Goal: Task Accomplishment & Management: Use online tool/utility

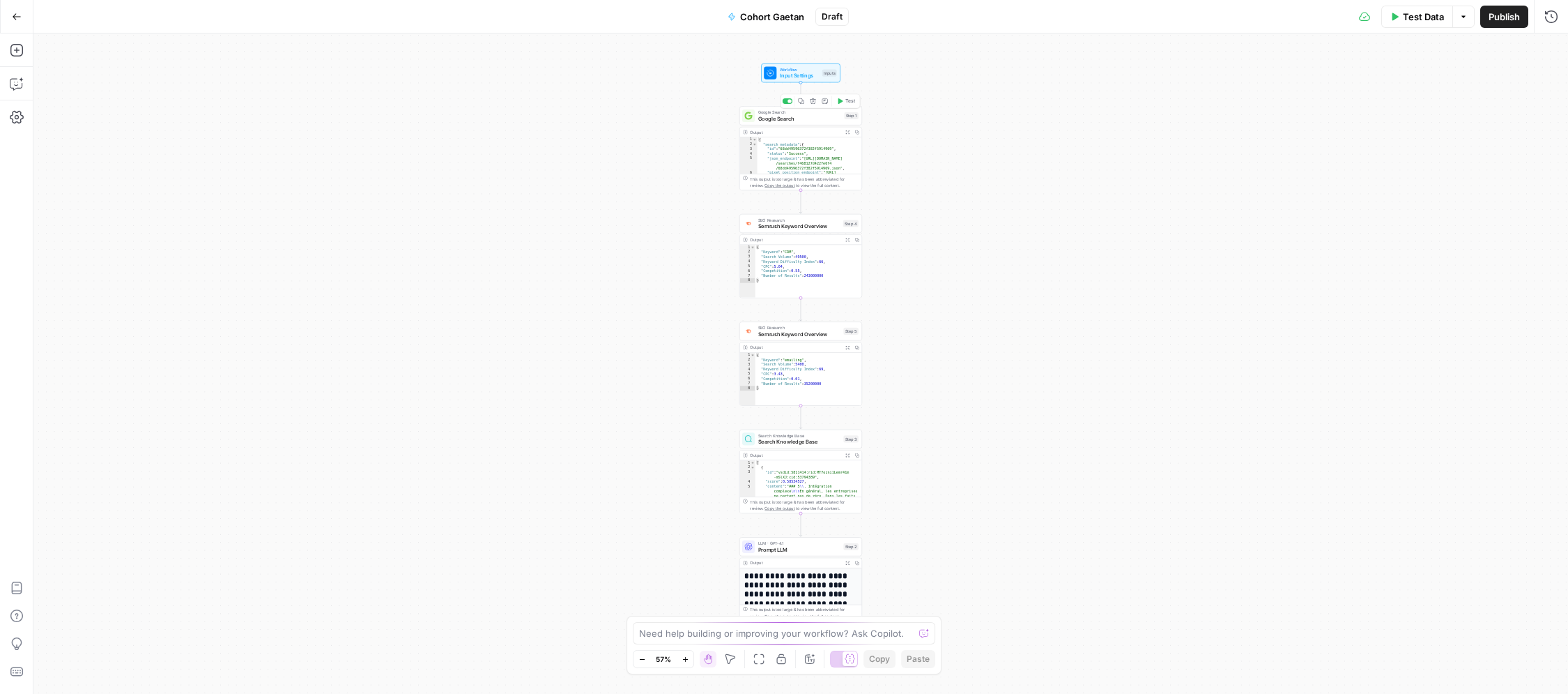
click at [787, 124] on div "Google Search Google Search Step 1 Copy step Delete step Add Note Test" at bounding box center [800, 115] width 123 height 18
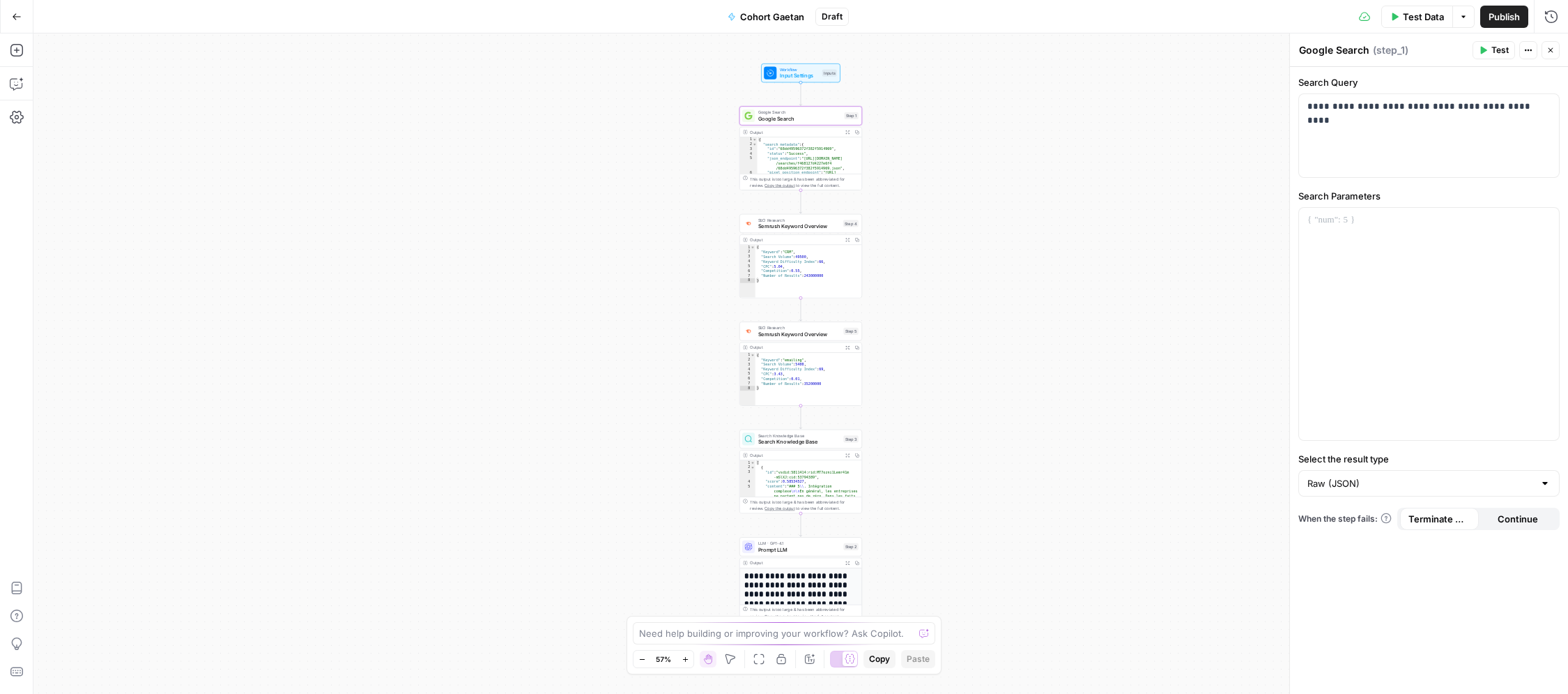
click at [1425, 19] on span "Test Data" at bounding box center [1423, 16] width 41 height 14
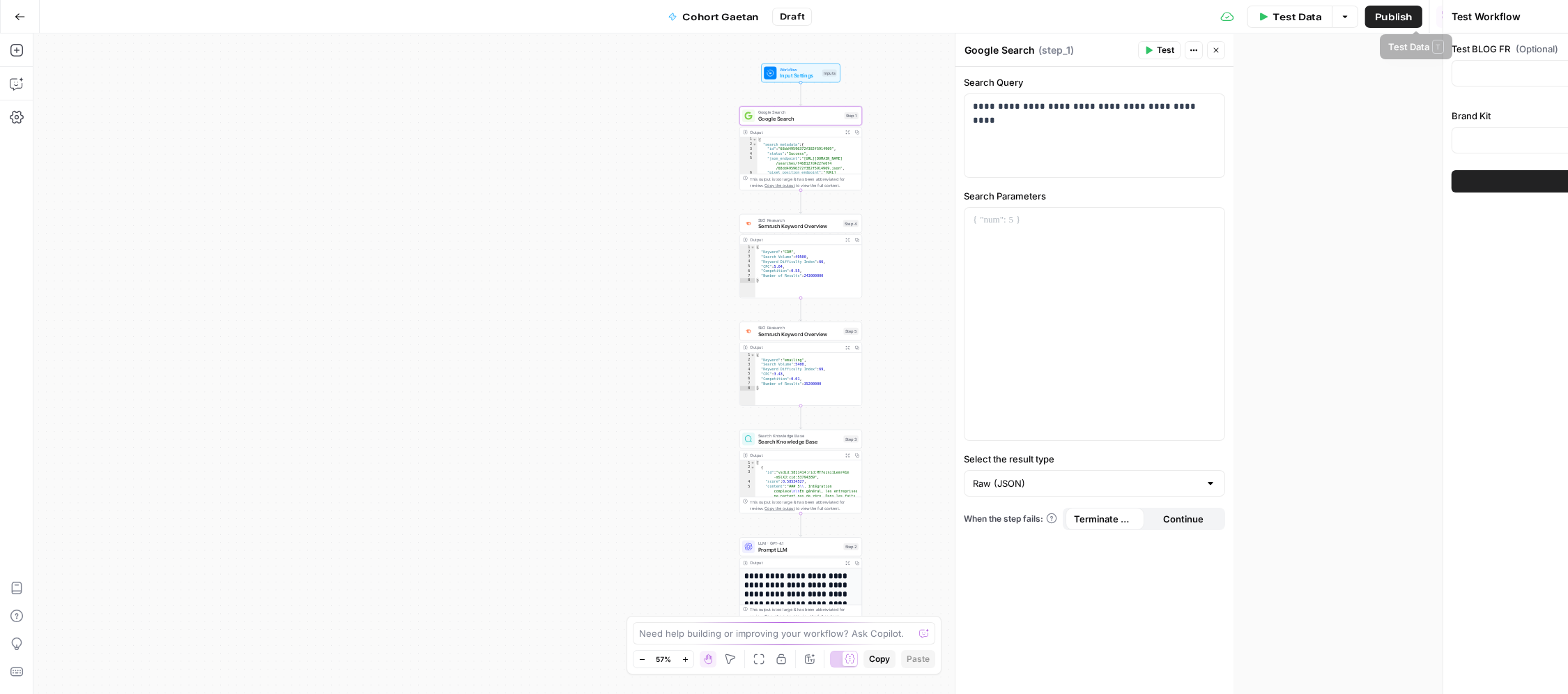
type input "Klaviyo"
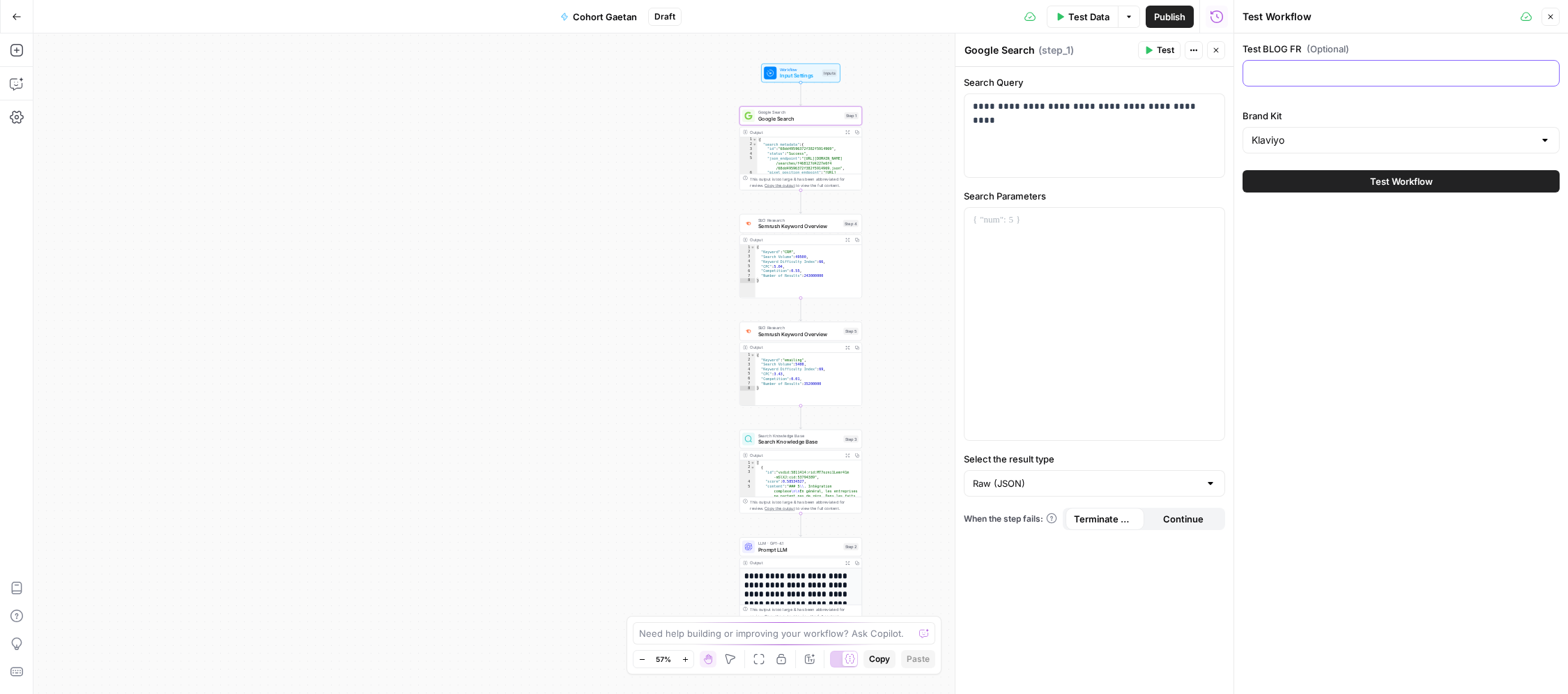
click at [1305, 72] on input "Test BLOG FR (Optional)" at bounding box center [1401, 72] width 299 height 14
click at [777, 228] on span "Semrush Keyword Overview" at bounding box center [799, 227] width 82 height 8
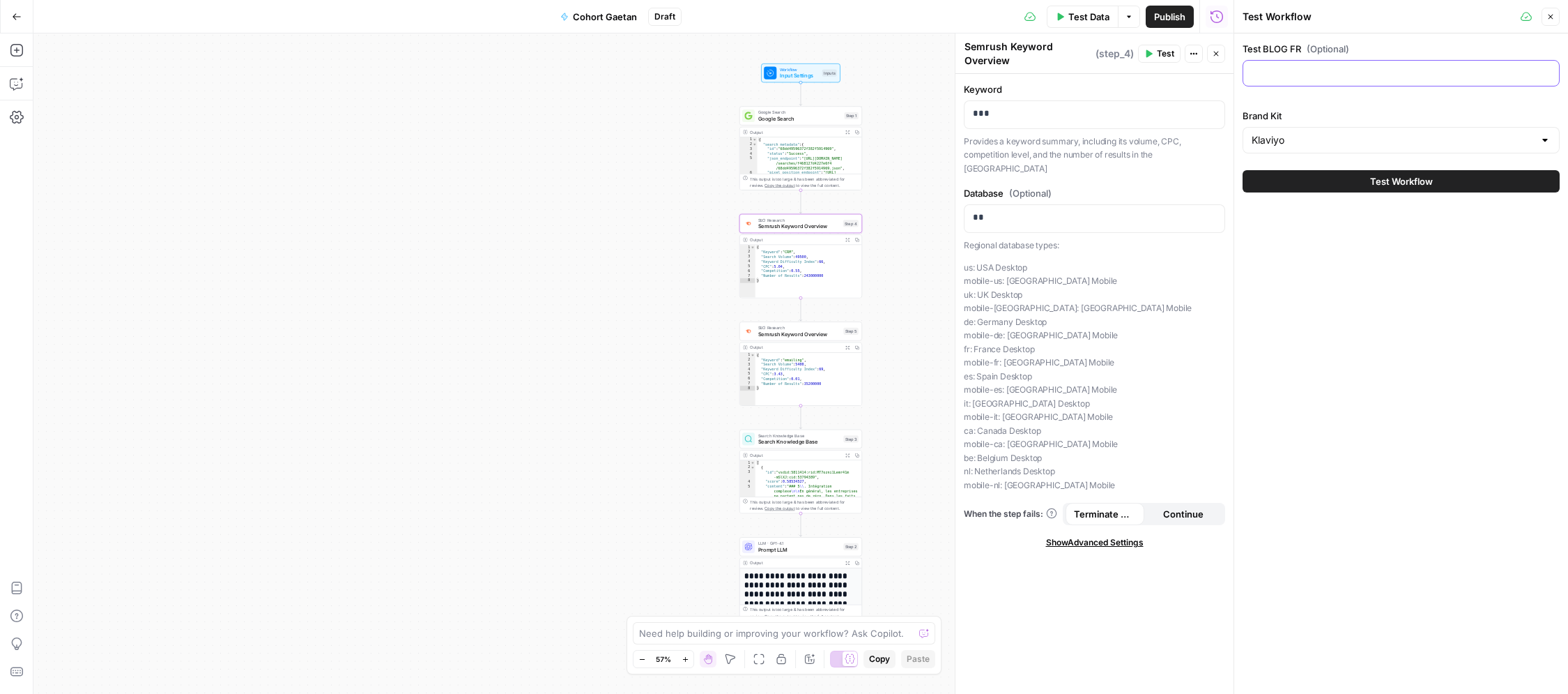
click at [1273, 77] on input "Test BLOG FR (Optional)" at bounding box center [1401, 72] width 299 height 14
type input "/"
click at [1160, 55] on span "Test" at bounding box center [1166, 54] width 18 height 13
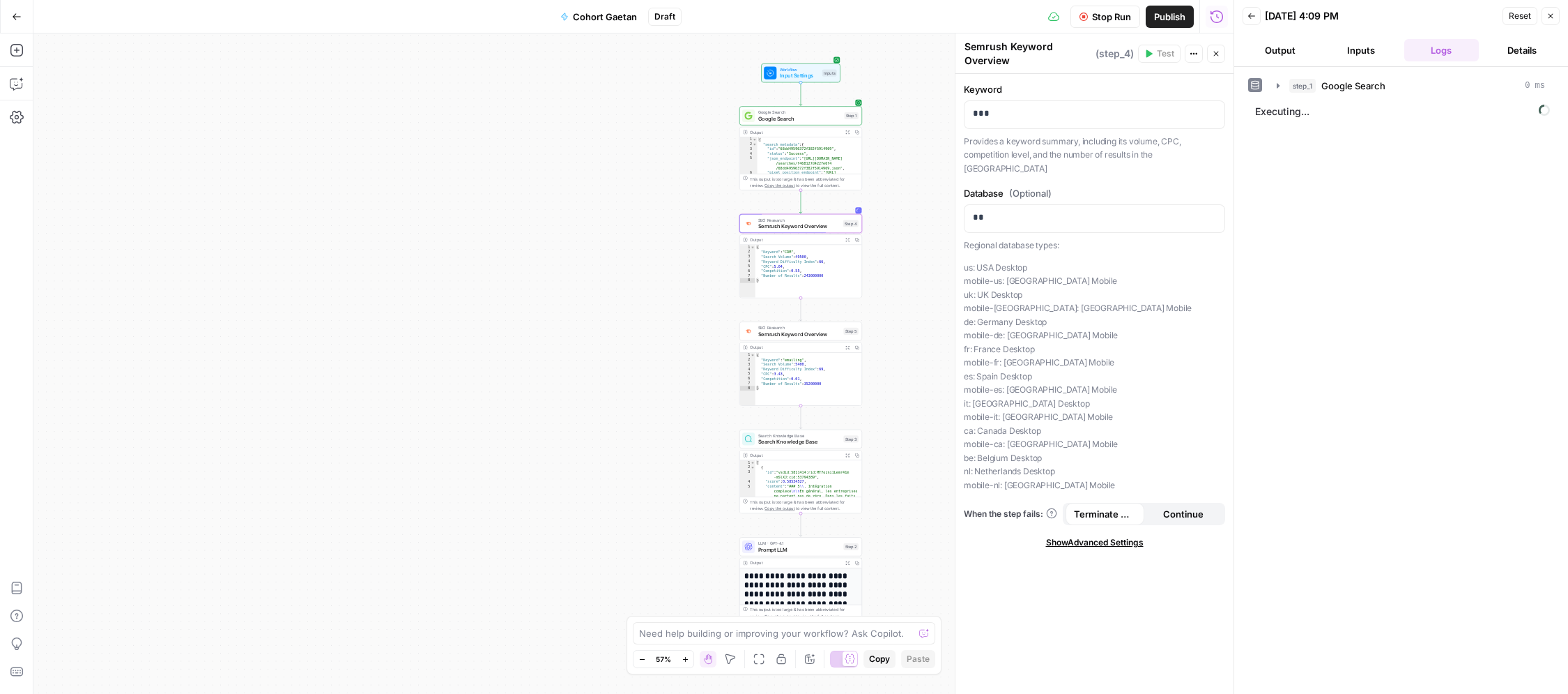
click at [1284, 57] on button "Output" at bounding box center [1280, 51] width 75 height 22
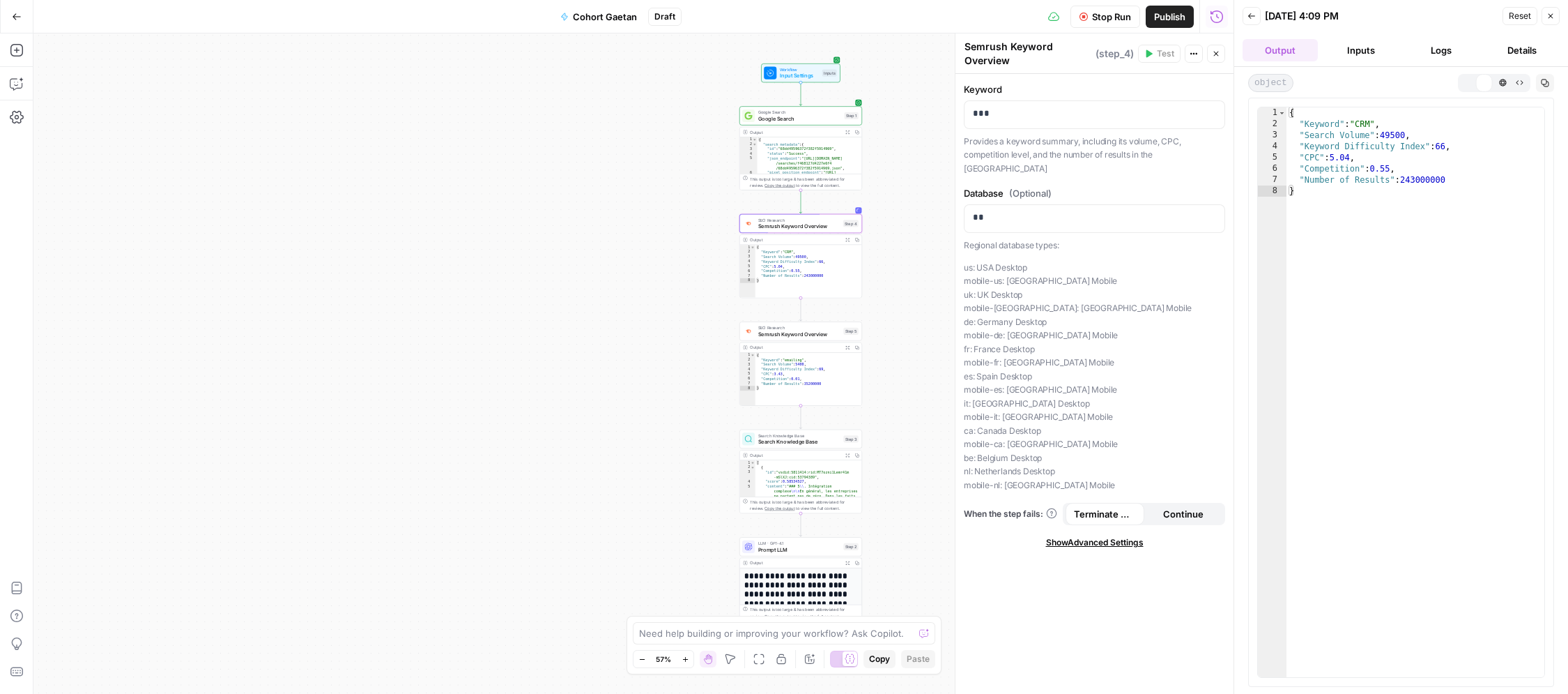
click at [1357, 50] on button "Inputs" at bounding box center [1361, 51] width 75 height 22
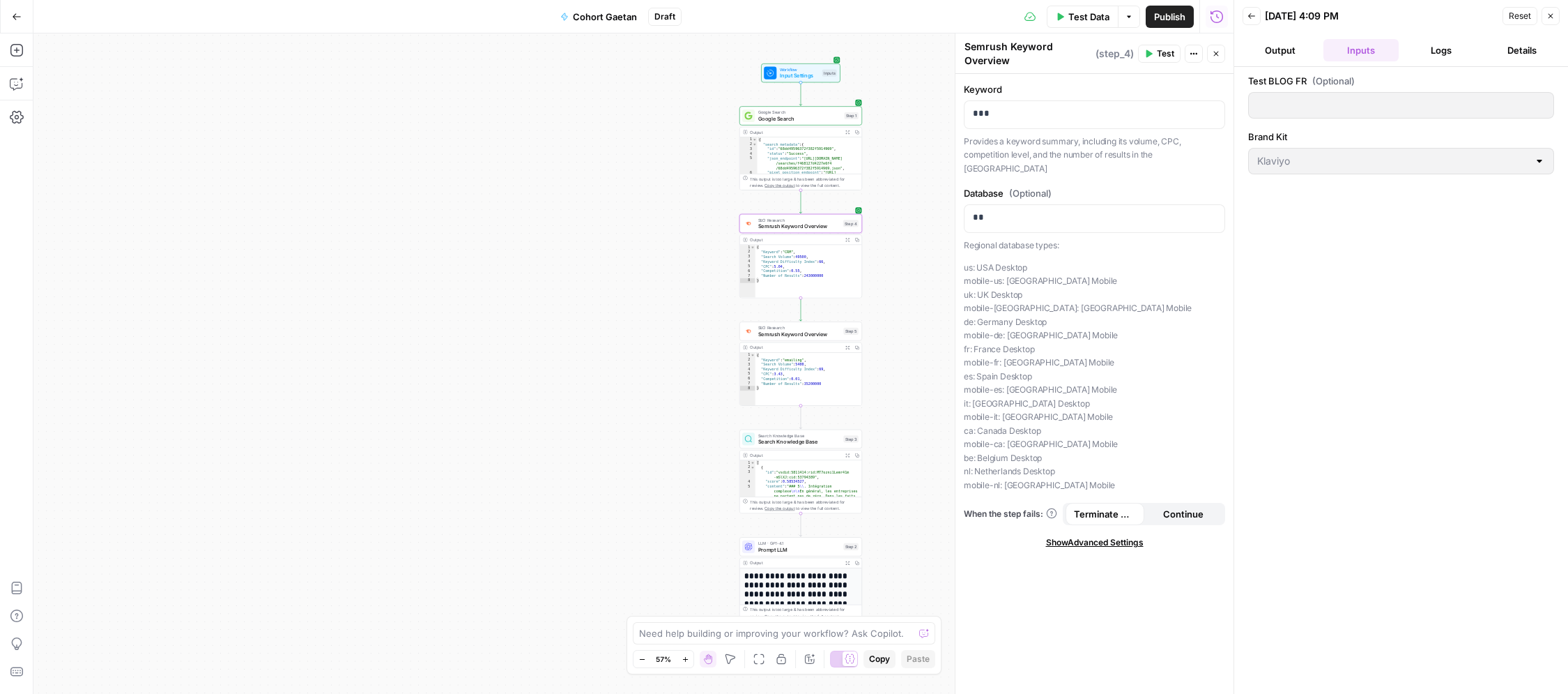
click at [1517, 49] on button "Details" at bounding box center [1522, 51] width 75 height 22
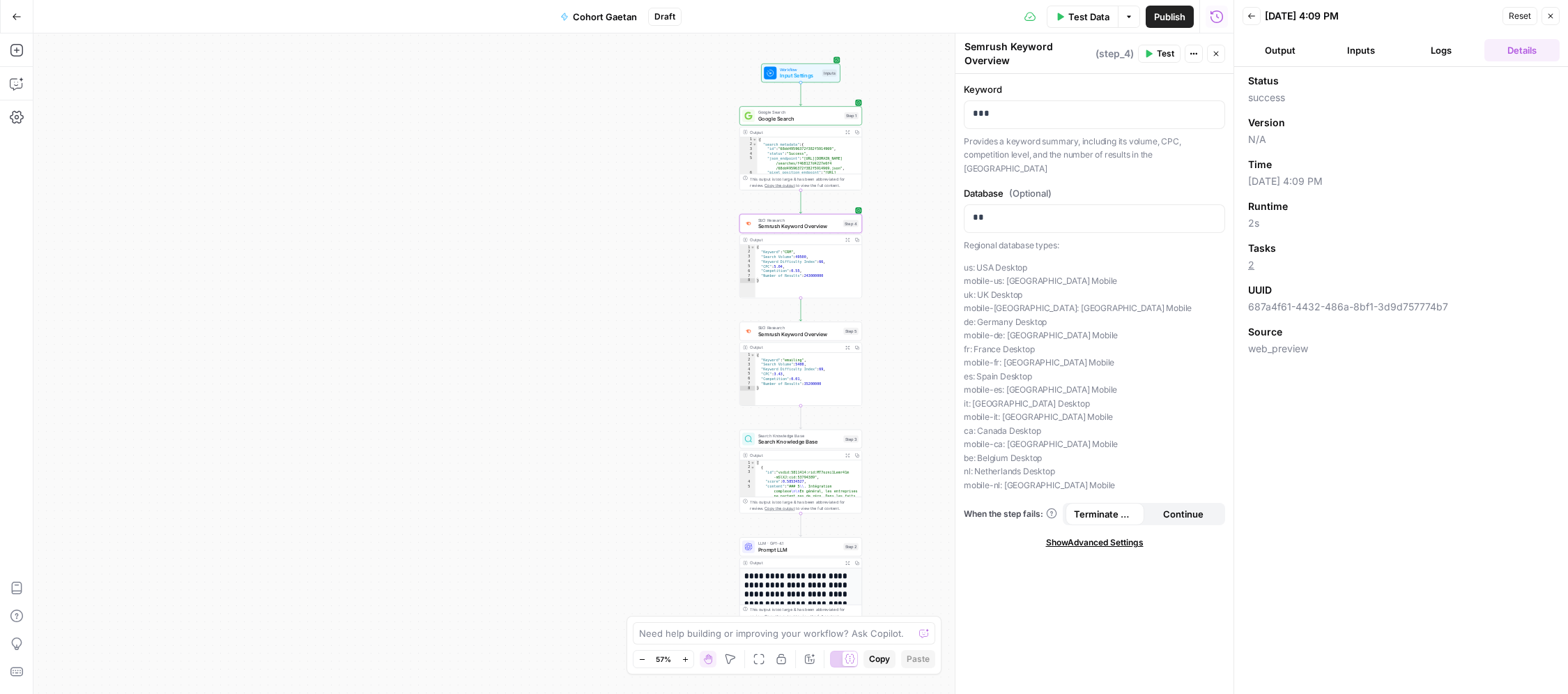
click at [1293, 44] on button "Output" at bounding box center [1280, 51] width 75 height 22
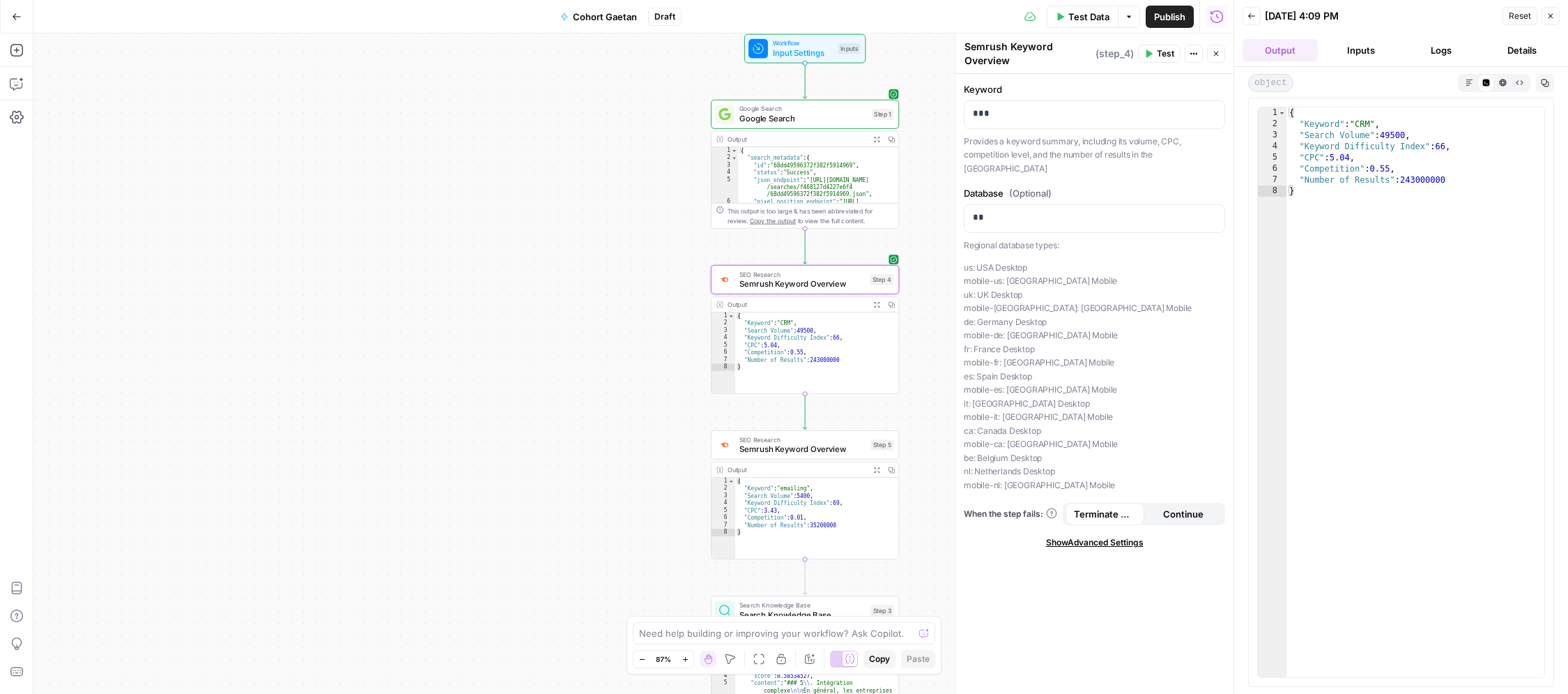
click at [798, 48] on span "Input Settings" at bounding box center [802, 52] width 60 height 12
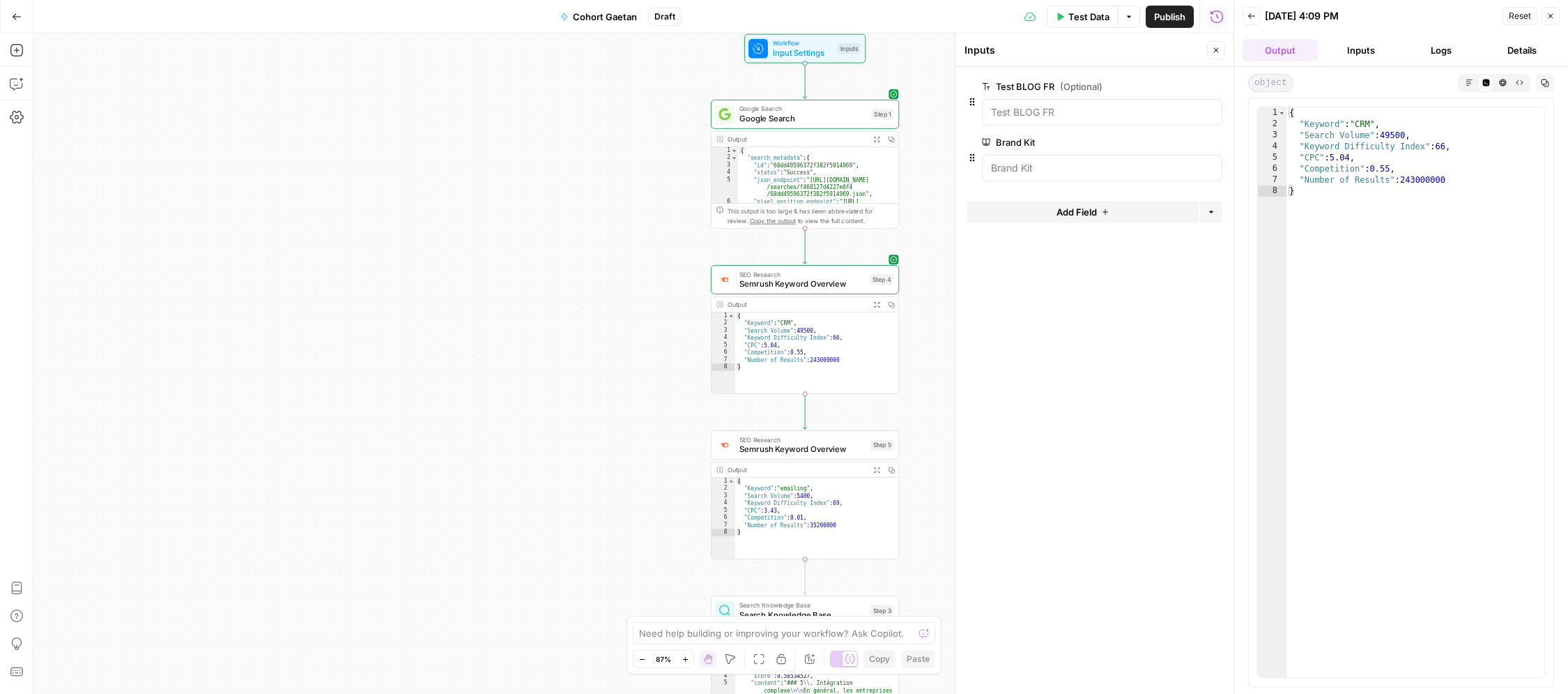
click at [1087, 22] on span "Test Data" at bounding box center [1088, 16] width 41 height 14
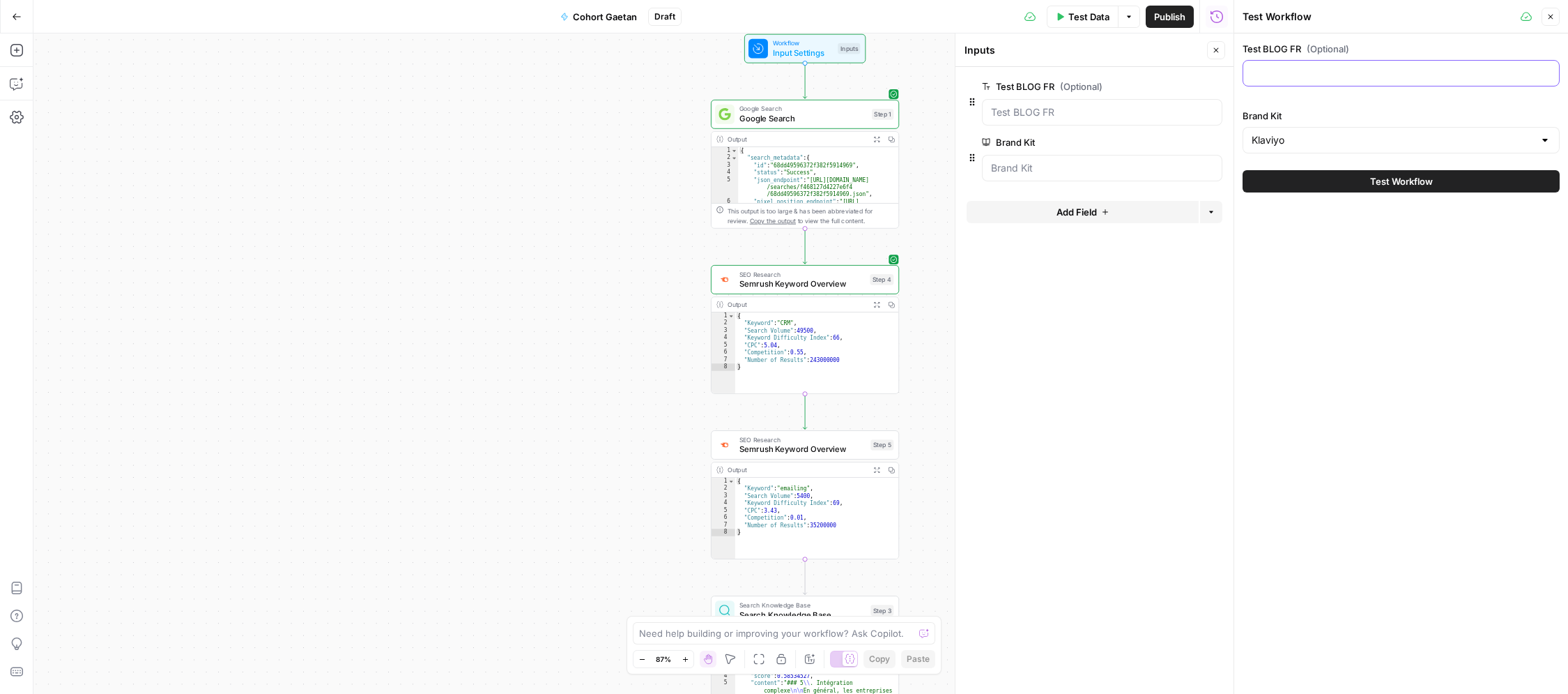
click at [1285, 75] on input "Test BLOG FR (Optional)" at bounding box center [1401, 72] width 299 height 14
drag, startPoint x: 1246, startPoint y: 45, endPoint x: 1311, endPoint y: 45, distance: 65.0
click at [1311, 45] on label "Test BLOG FR (Optional)" at bounding box center [1400, 48] width 317 height 14
click at [784, 116] on span "Google Search" at bounding box center [803, 118] width 128 height 12
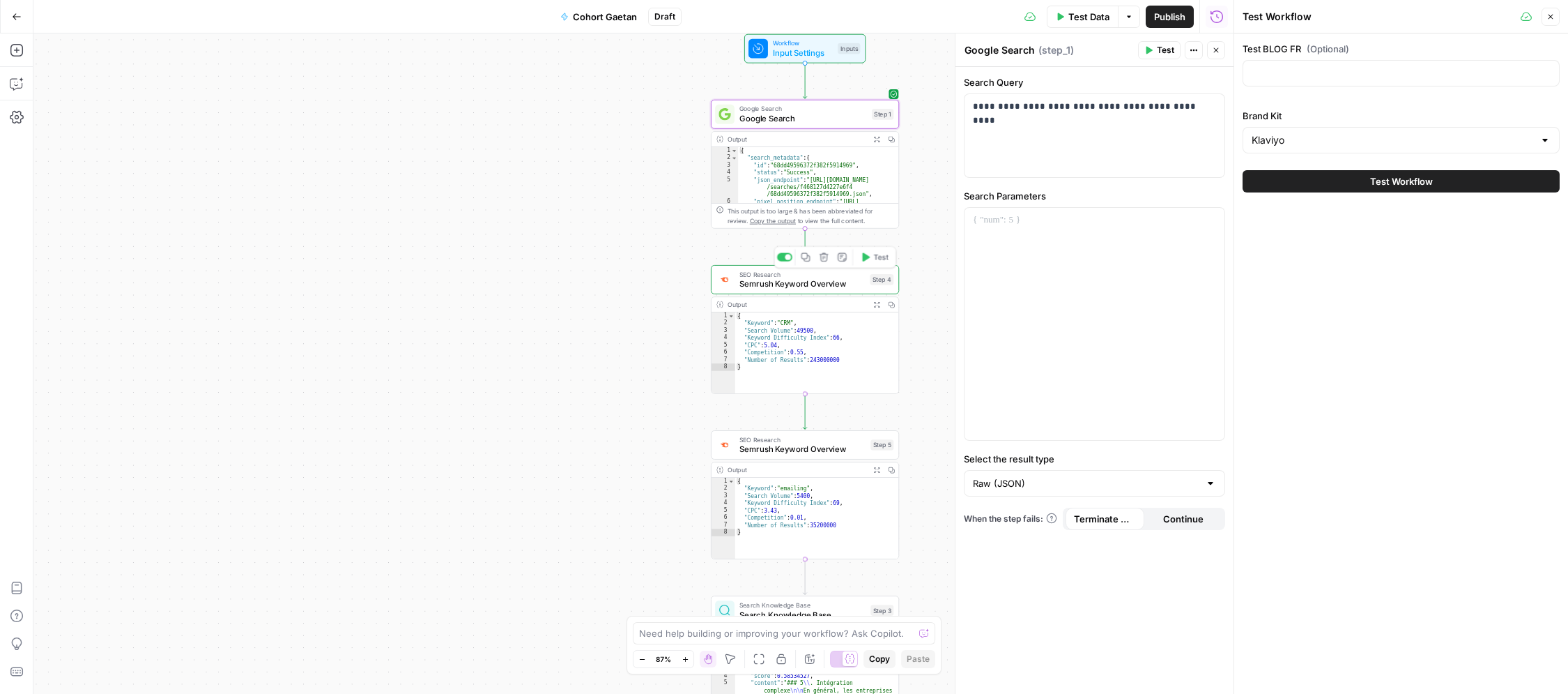
click at [789, 270] on span "SEO Research" at bounding box center [802, 274] width 125 height 10
type textarea "Semrush Keyword Overview"
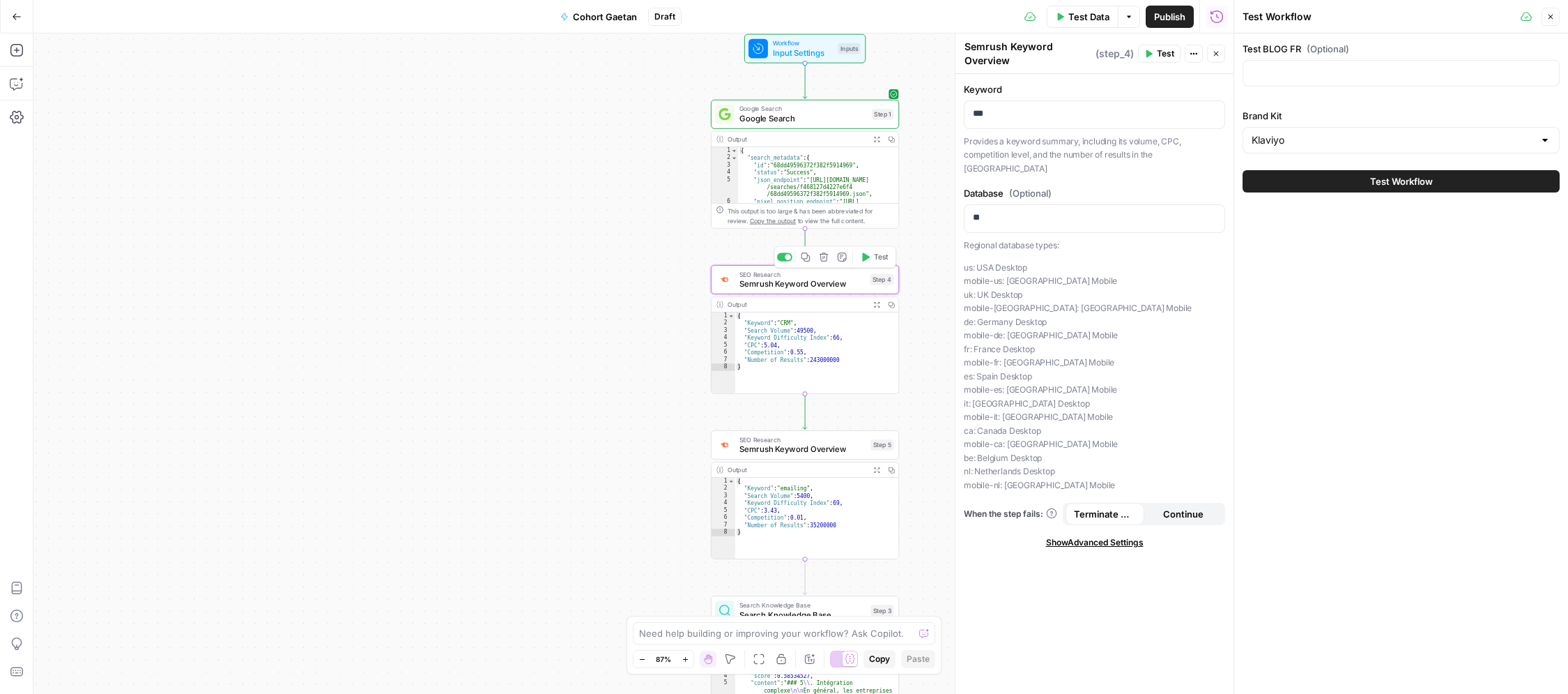
click at [762, 282] on span "Semrush Keyword Overview" at bounding box center [802, 283] width 125 height 12
click at [764, 614] on span "Search Knowledge Base" at bounding box center [802, 614] width 126 height 12
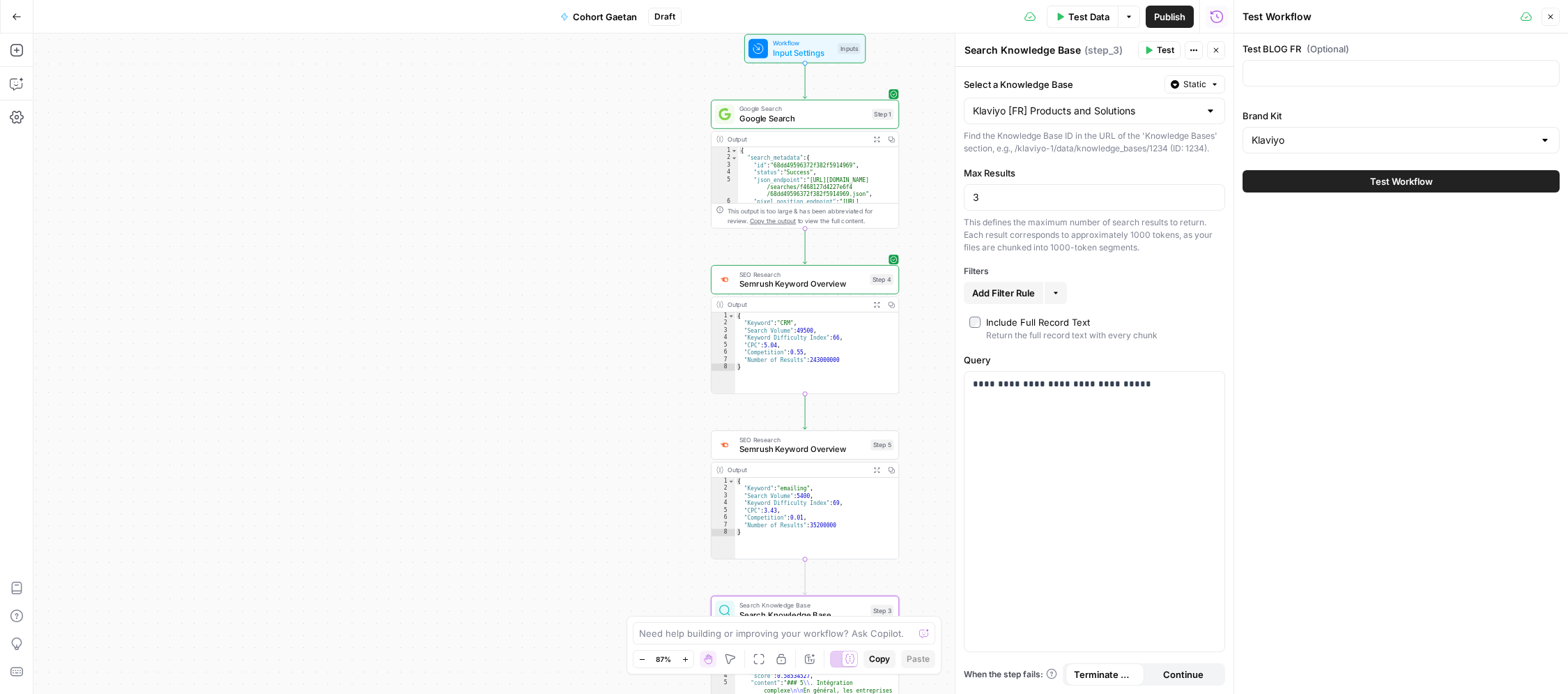
click at [1209, 112] on div at bounding box center [1211, 110] width 11 height 14
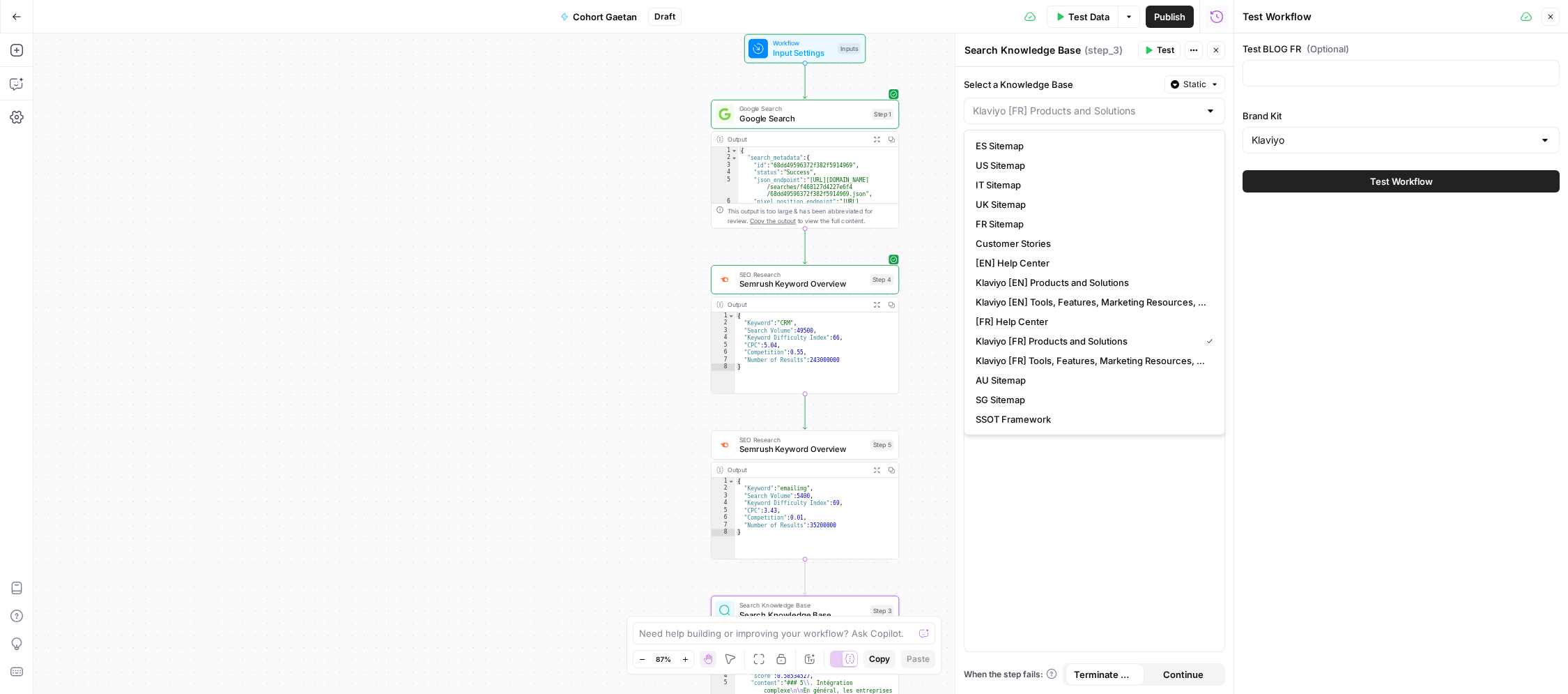
type input "Klaviyo [FR] Products and Solutions"
click at [1308, 243] on div "Test BLOG FR (Optional) Brand Kit Klaviyo Test Workflow" at bounding box center [1401, 364] width 334 height 660
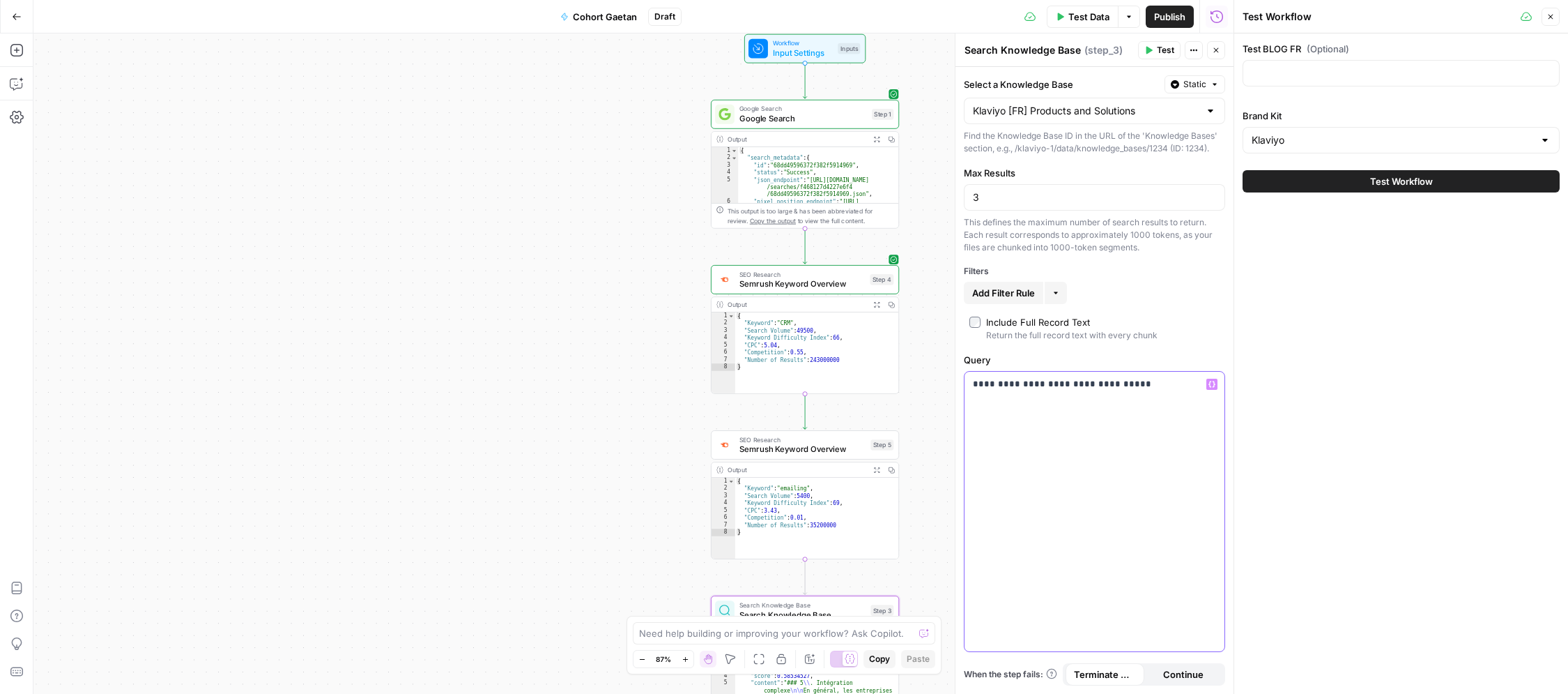
click at [975, 430] on div "**********" at bounding box center [1094, 512] width 260 height 280
click at [905, 545] on div "Workflow Input Settings Inputs Google Search Google Search Step 1 Output Expand…" at bounding box center [633, 364] width 1200 height 660
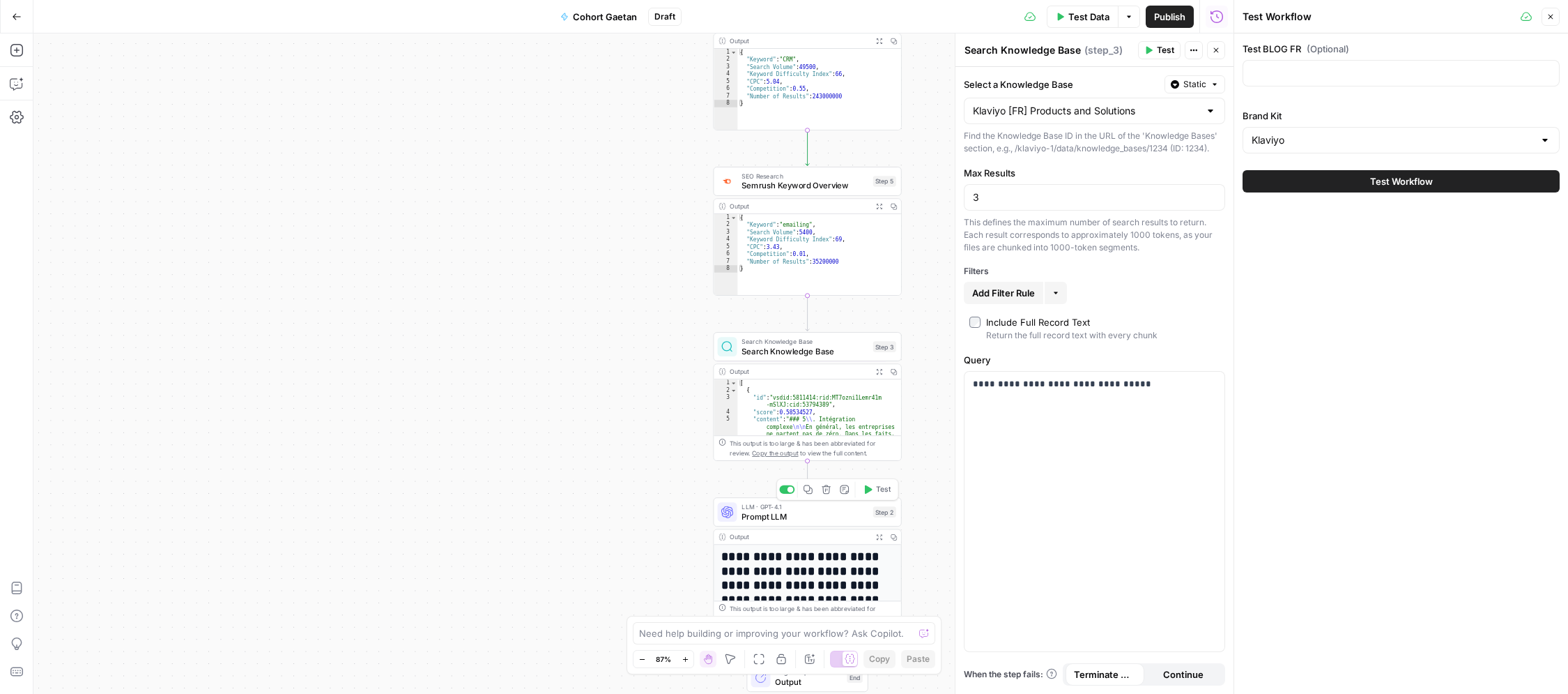
click at [814, 513] on span "Prompt LLM" at bounding box center [804, 516] width 126 height 12
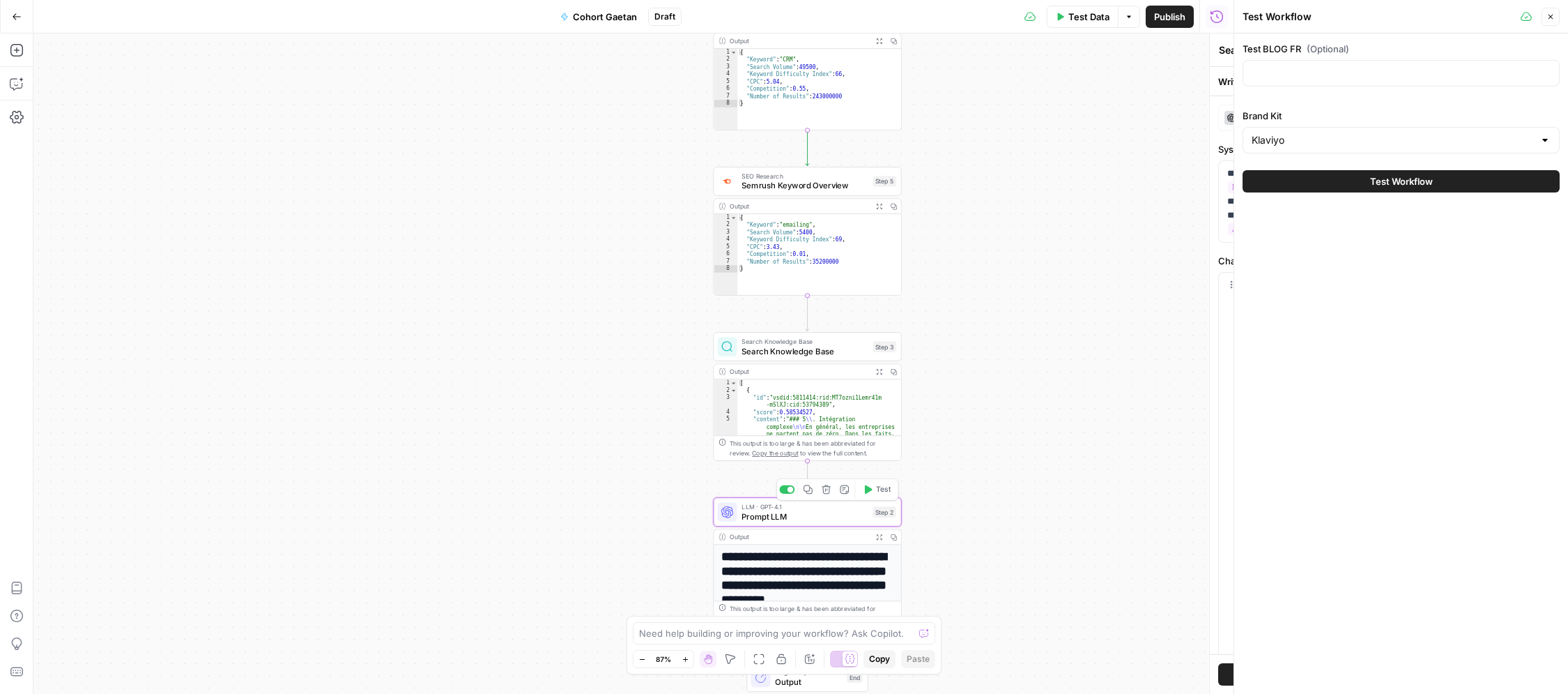
type textarea "Prompt LLM"
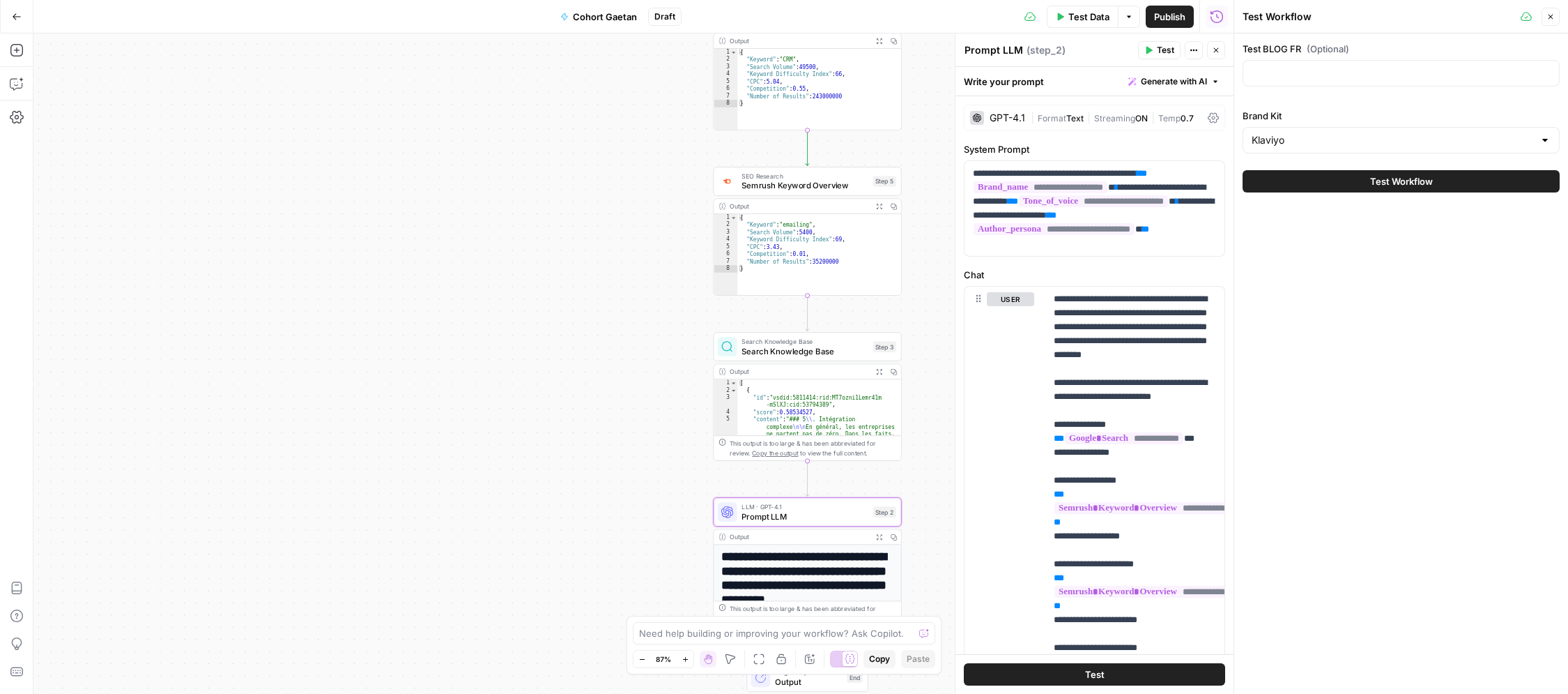
click at [1173, 55] on span "Test" at bounding box center [1166, 51] width 18 height 13
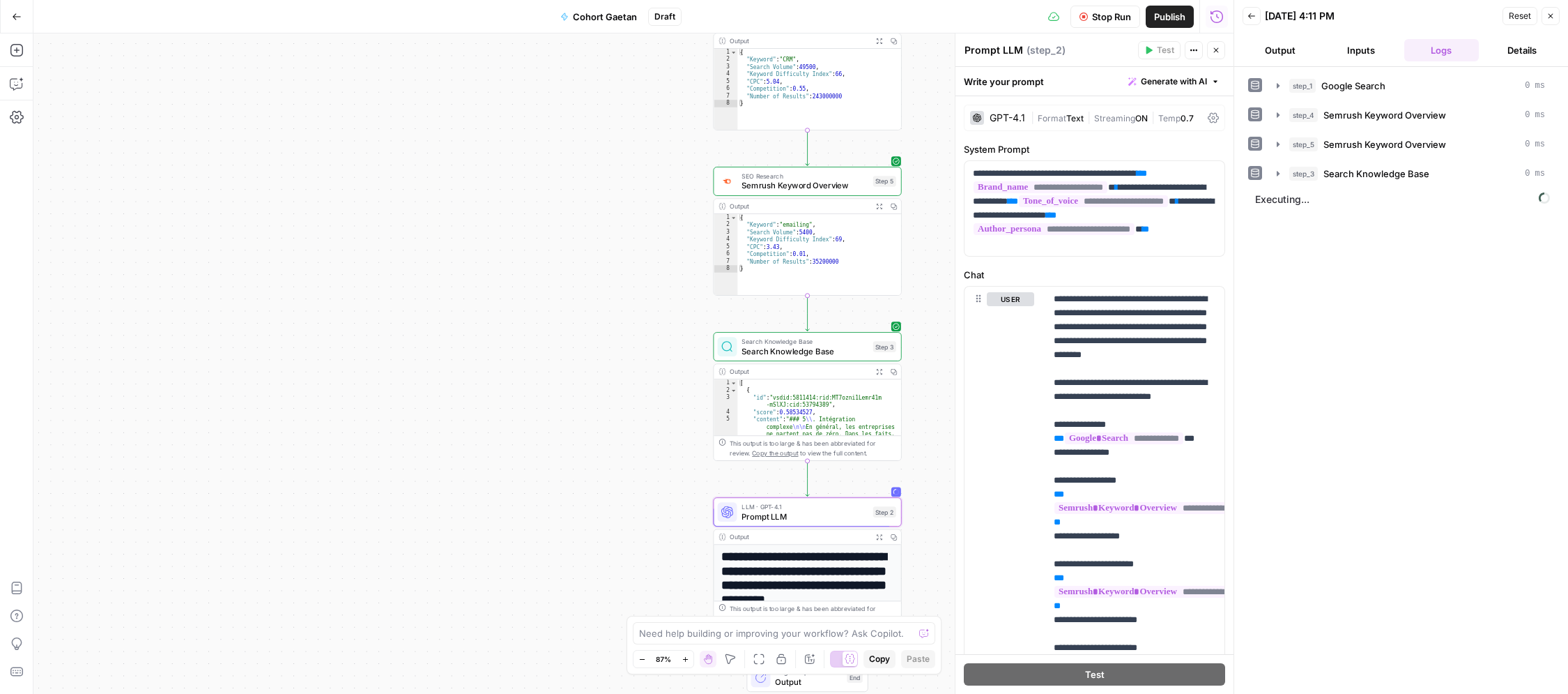
click at [1285, 50] on button "Output" at bounding box center [1280, 51] width 75 height 22
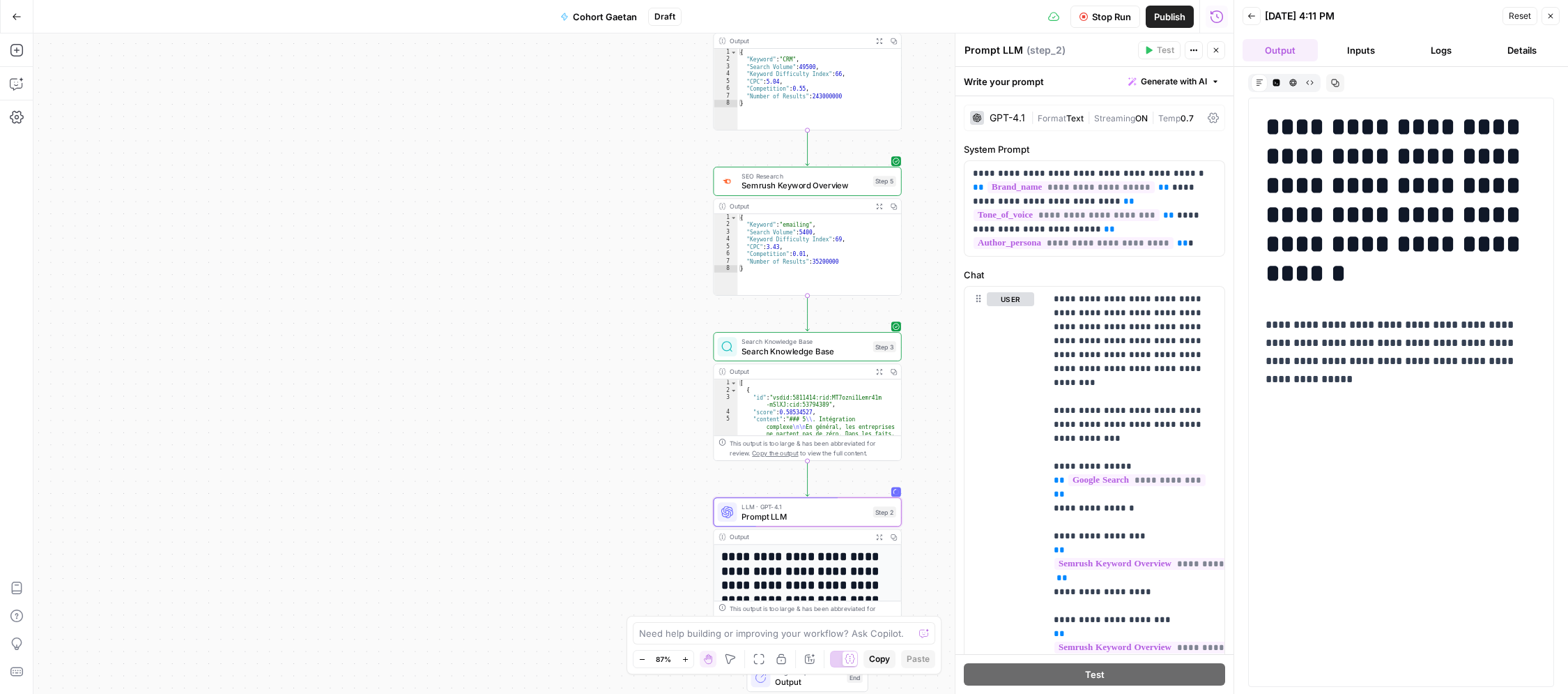
click at [1364, 44] on button "Inputs" at bounding box center [1361, 51] width 75 height 22
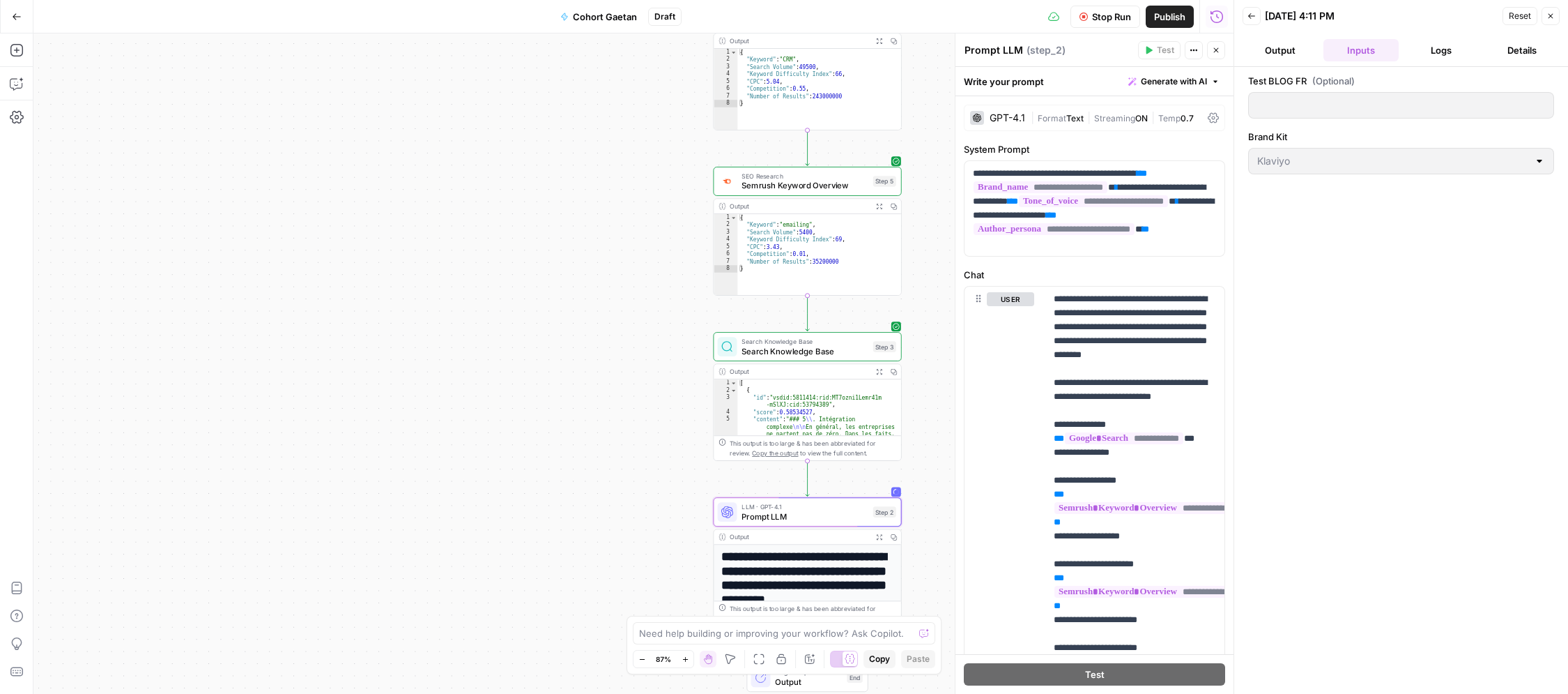
click at [1452, 47] on button "Logs" at bounding box center [1442, 51] width 75 height 22
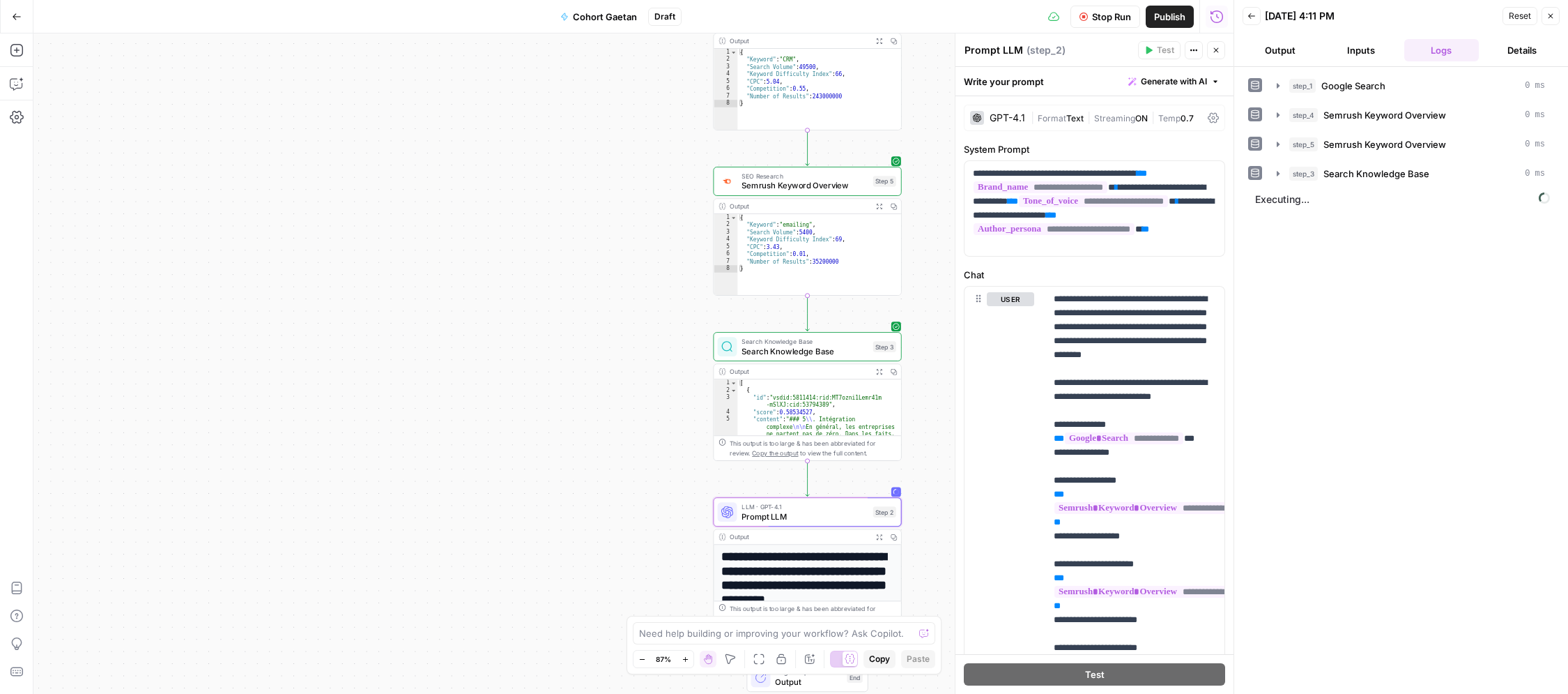
click at [1527, 47] on button "Details" at bounding box center [1522, 51] width 75 height 22
